Goal: Task Accomplishment & Management: Complete application form

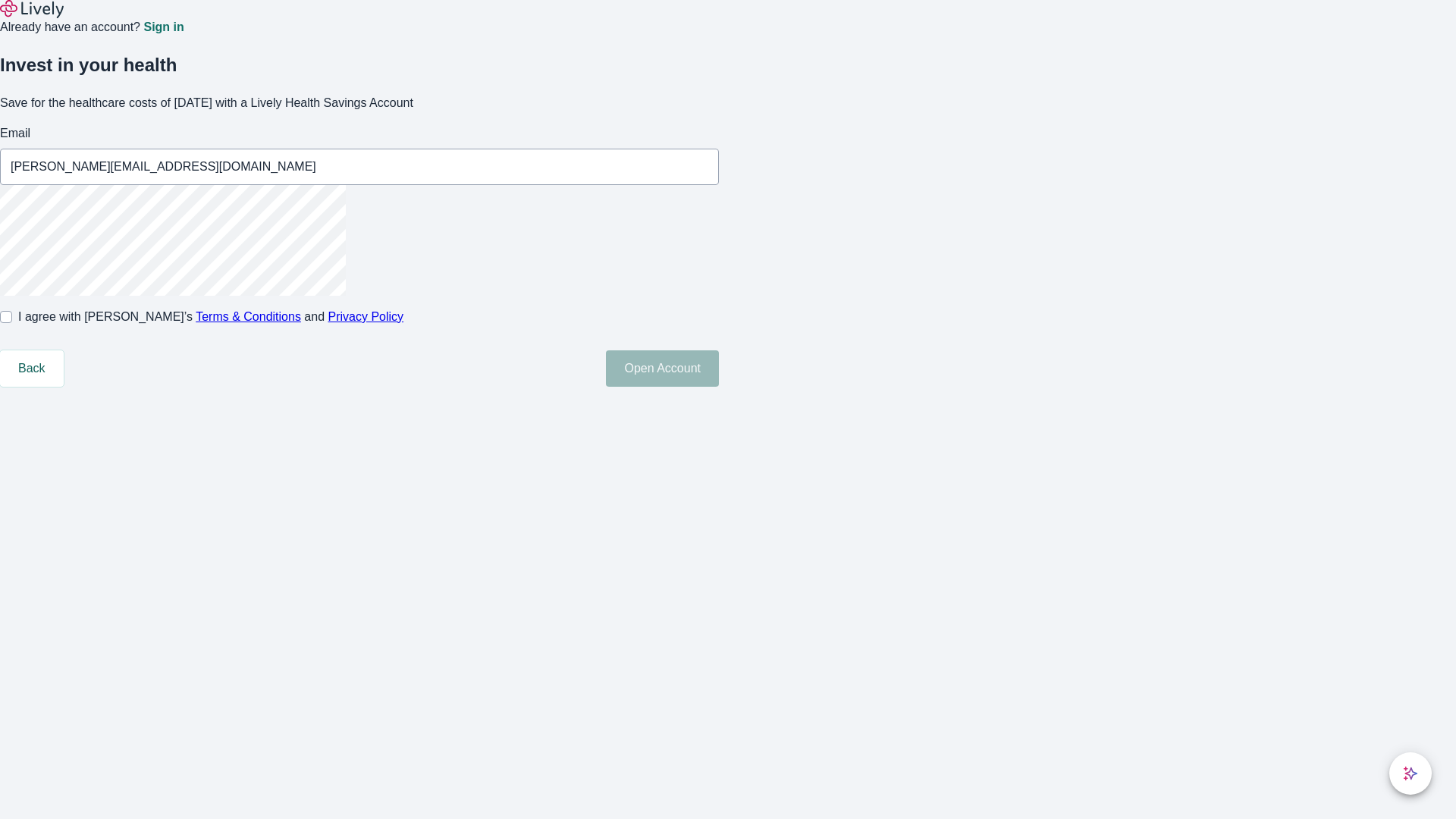
click at [12, 323] on input "I agree with Lively’s Terms & Conditions and Privacy Policy" at bounding box center [6, 317] width 12 height 12
checkbox input "true"
click at [719, 387] on button "Open Account" at bounding box center [662, 368] width 113 height 36
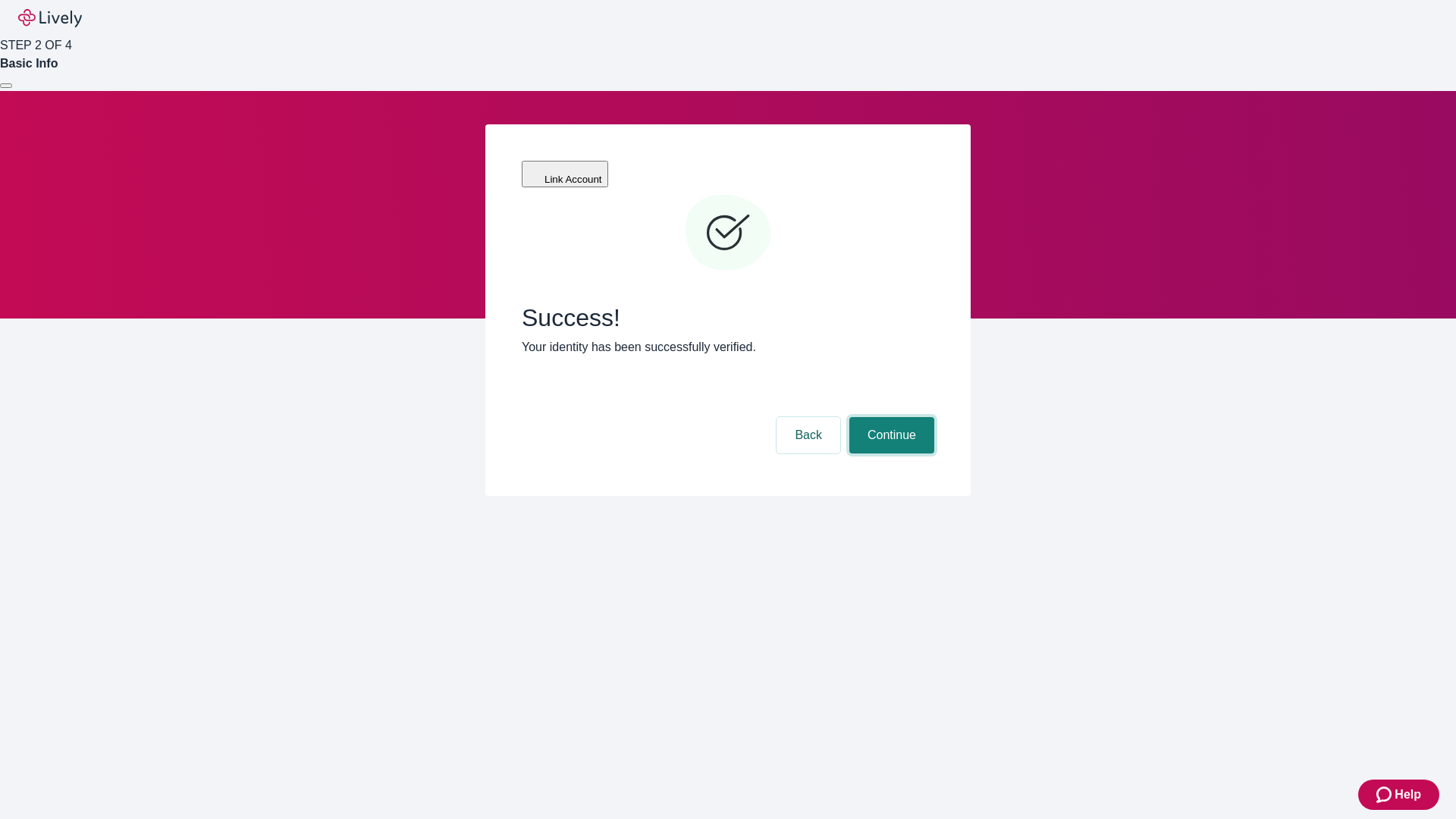
click at [890, 418] on button "Continue" at bounding box center [892, 435] width 85 height 36
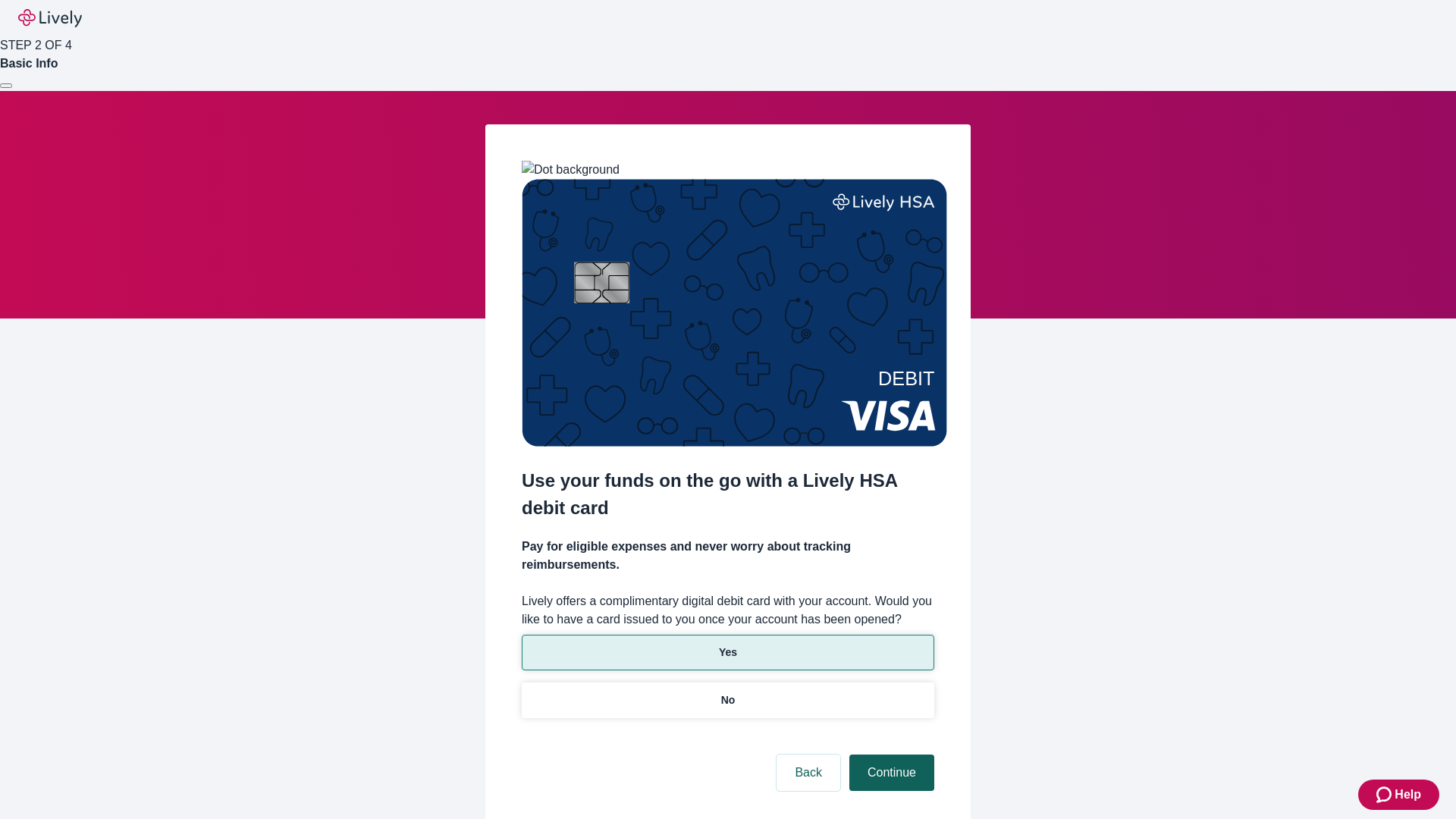
click at [727, 645] on p "Yes" at bounding box center [727, 653] width 18 height 16
click at [890, 754] on button "Continue" at bounding box center [892, 772] width 85 height 36
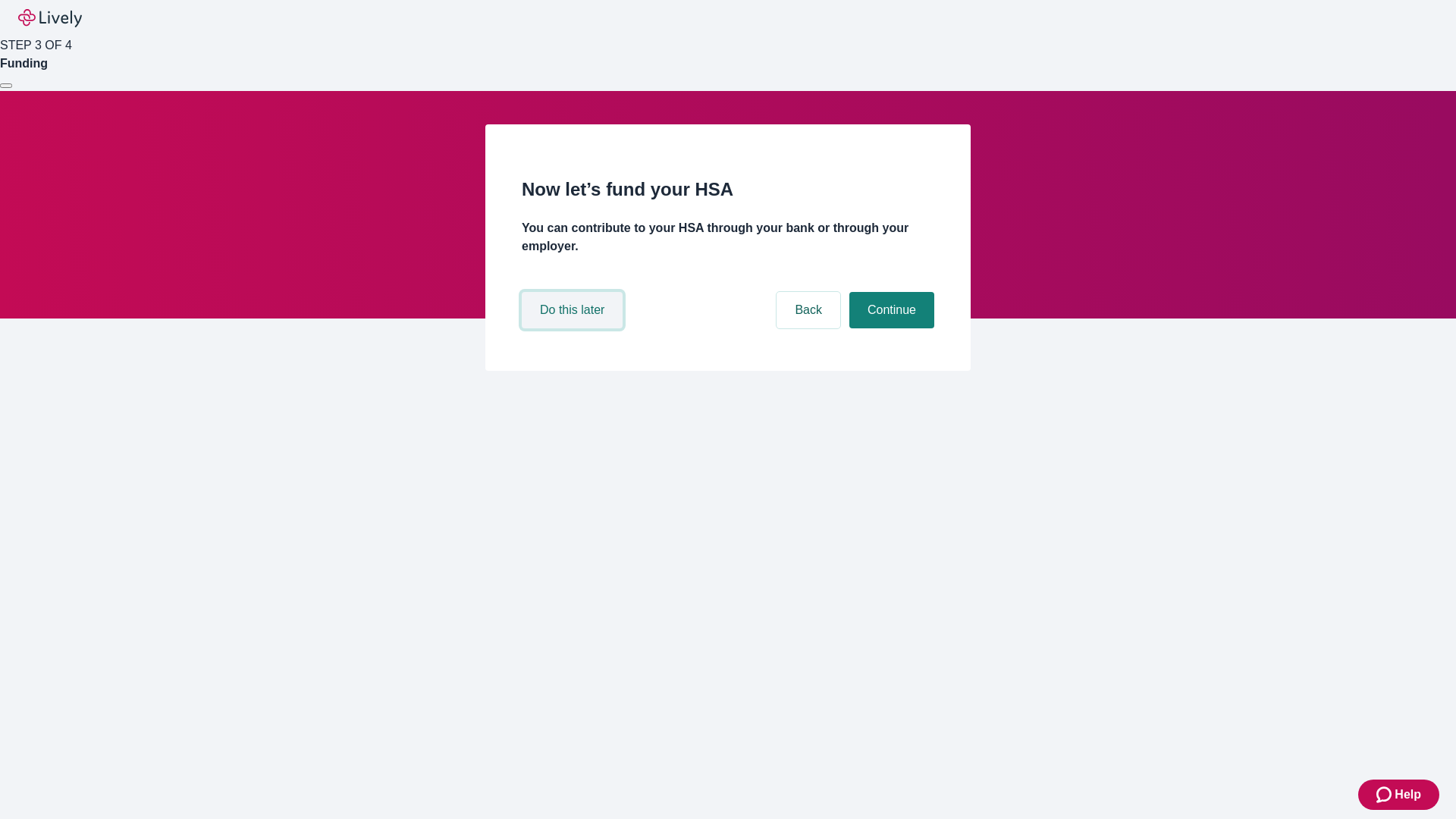
click at [574, 328] on button "Do this later" at bounding box center [572, 310] width 101 height 36
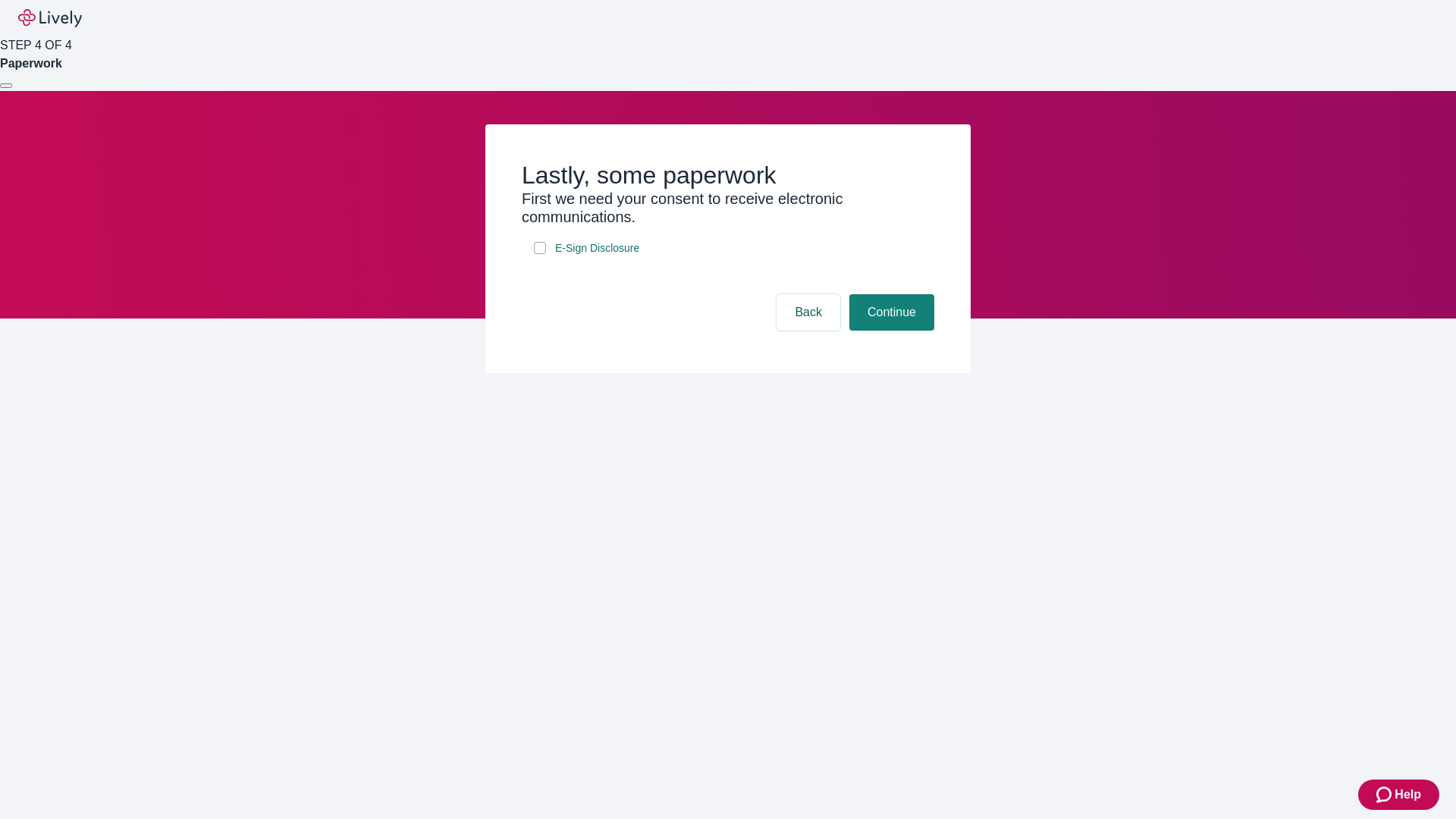
click at [540, 254] on input "E-Sign Disclosure" at bounding box center [540, 248] width 12 height 12
checkbox input "true"
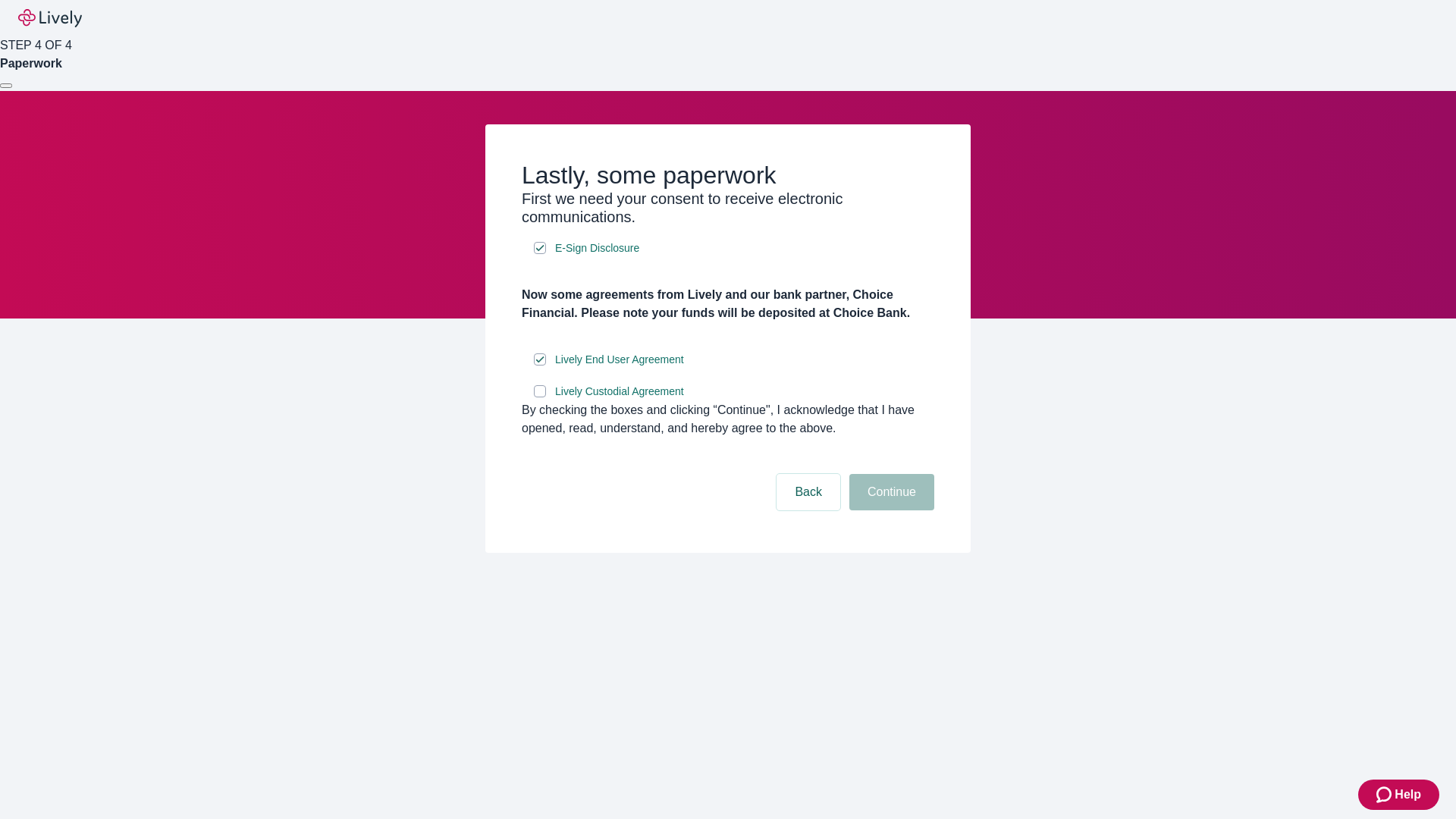
click at [540, 397] on input "Lively Custodial Agreement" at bounding box center [540, 391] width 12 height 12
checkbox input "true"
click at [890, 511] on button "Continue" at bounding box center [892, 492] width 85 height 36
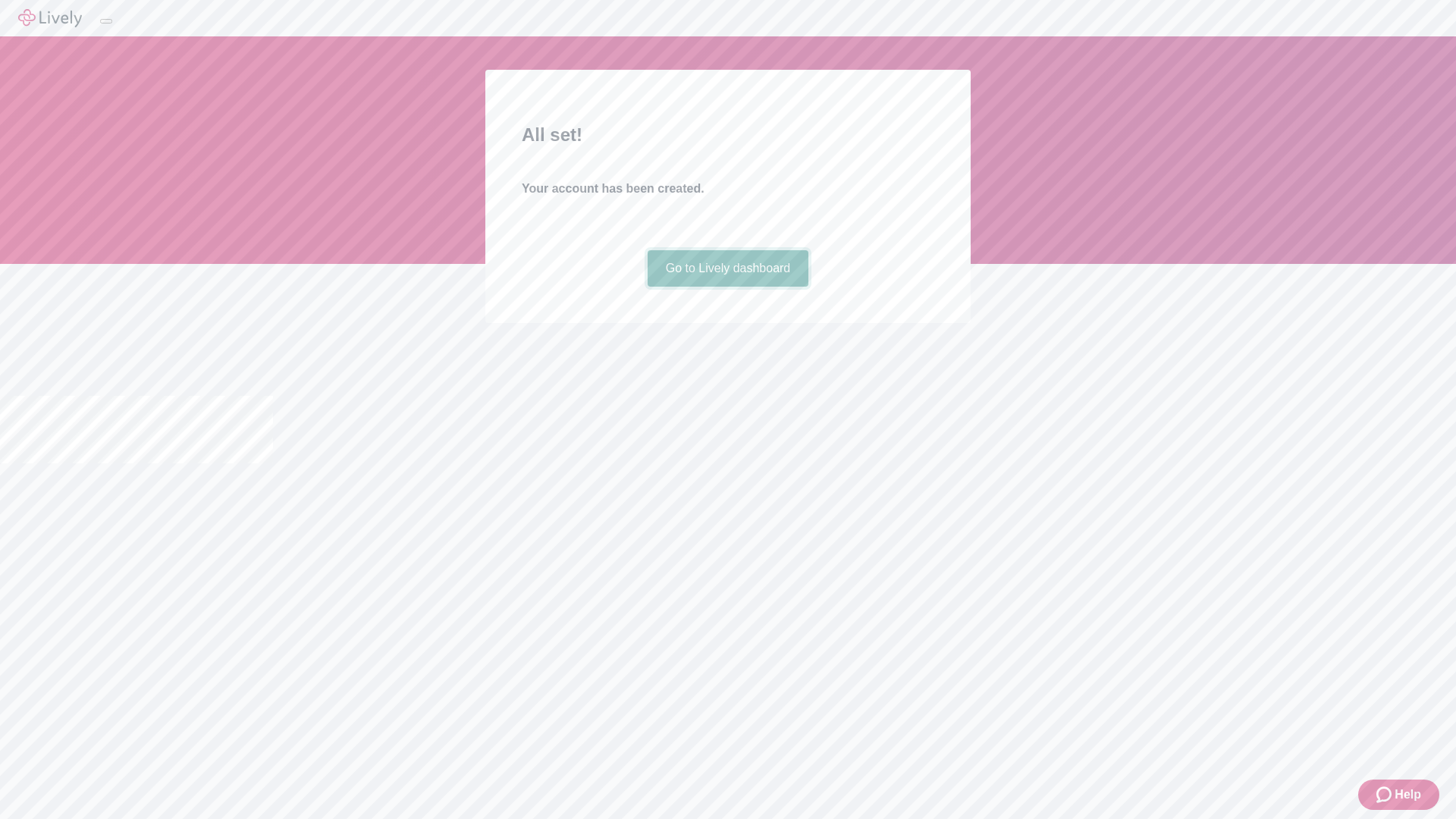
click at [727, 287] on link "Go to Lively dashboard" at bounding box center [728, 268] width 161 height 36
